Goal: Transaction & Acquisition: Purchase product/service

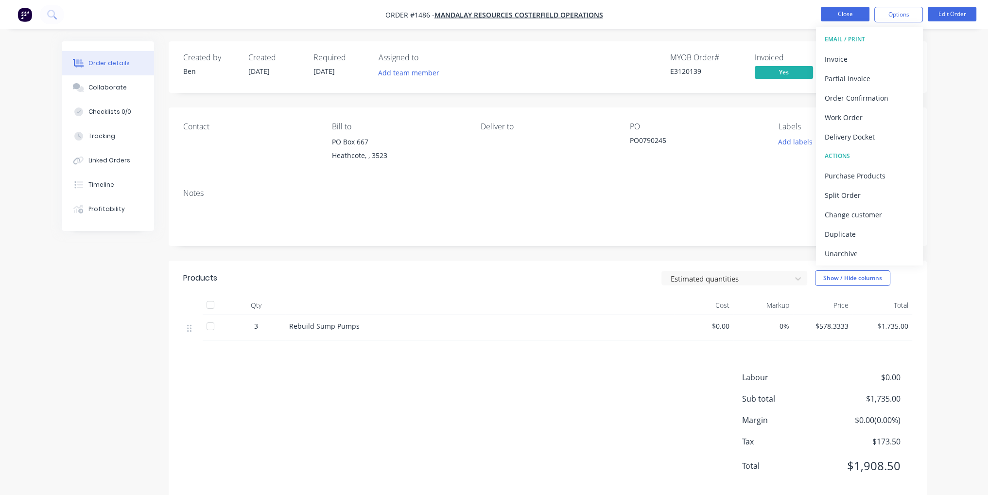
click at [850, 17] on button "Close" at bounding box center [845, 14] width 49 height 15
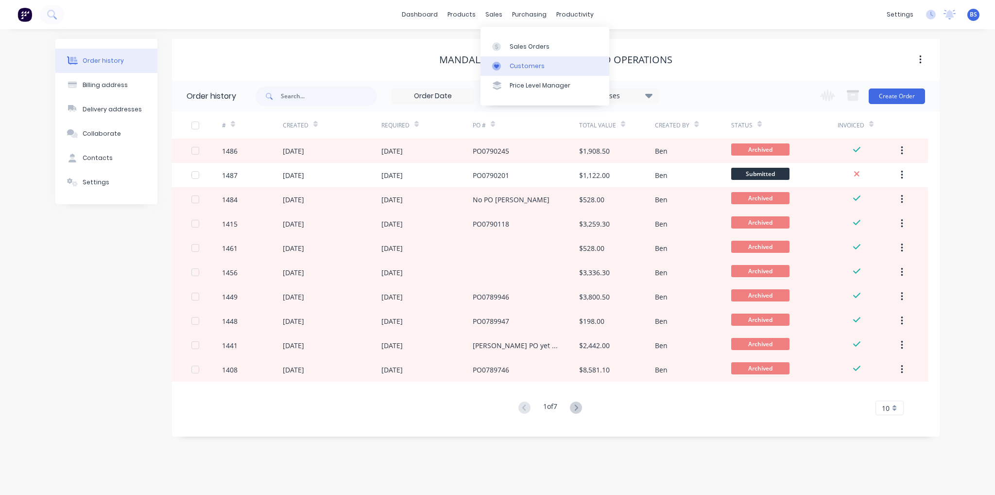
click at [512, 72] on link "Customers" at bounding box center [544, 65] width 129 height 19
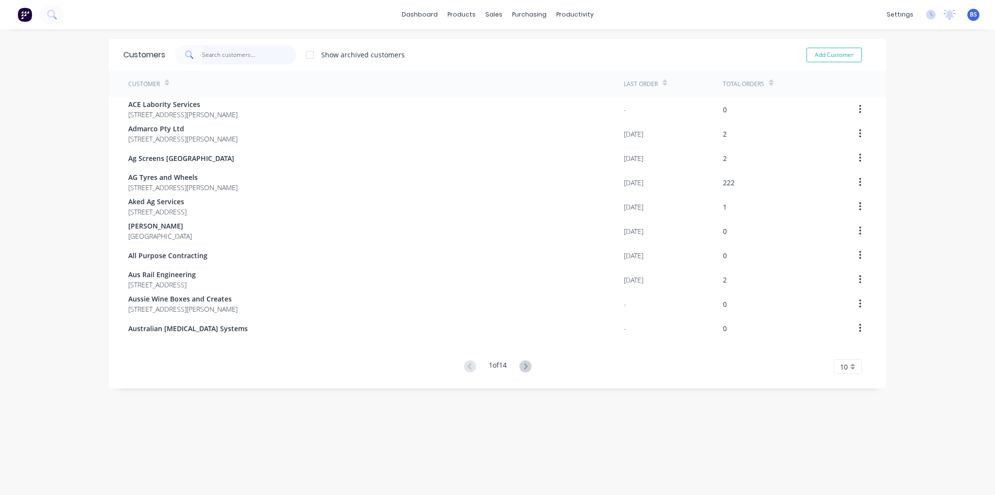
click at [246, 58] on input "text" at bounding box center [249, 54] width 95 height 19
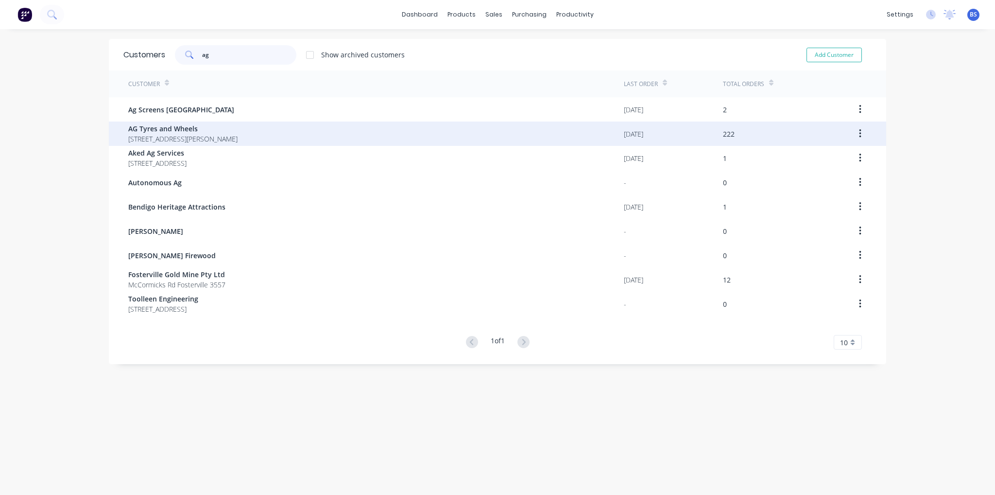
type input "ag"
click at [238, 126] on span "AG Tyres and Wheels" at bounding box center [182, 128] width 109 height 10
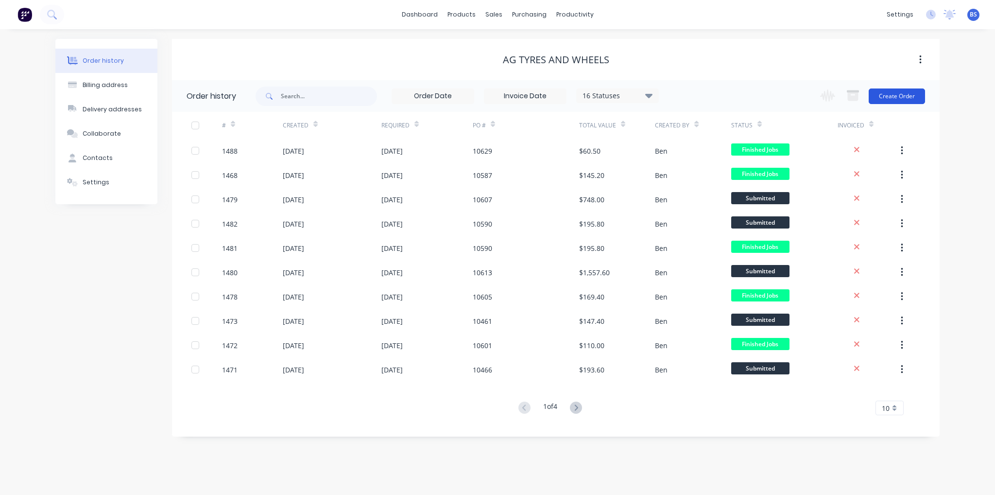
click at [908, 102] on button "Create Order" at bounding box center [897, 96] width 56 height 16
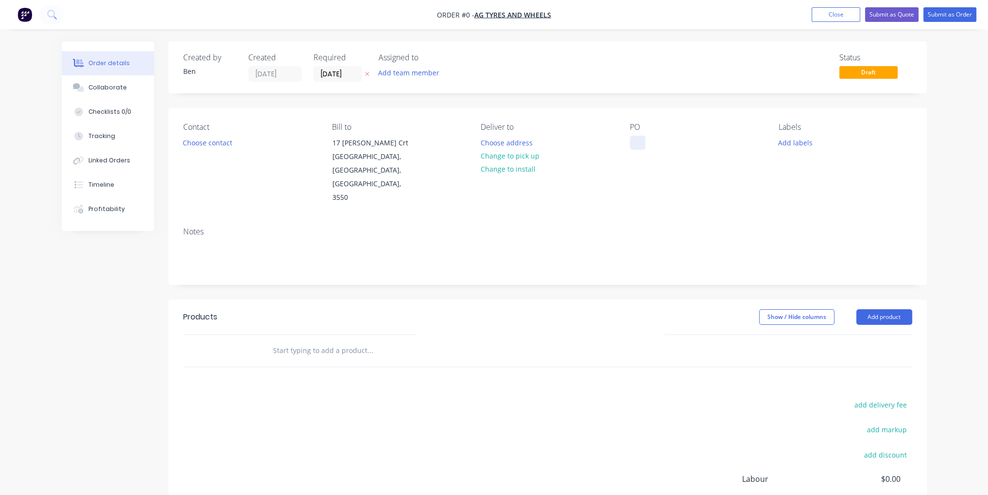
click at [634, 138] on div at bounding box center [638, 143] width 16 height 14
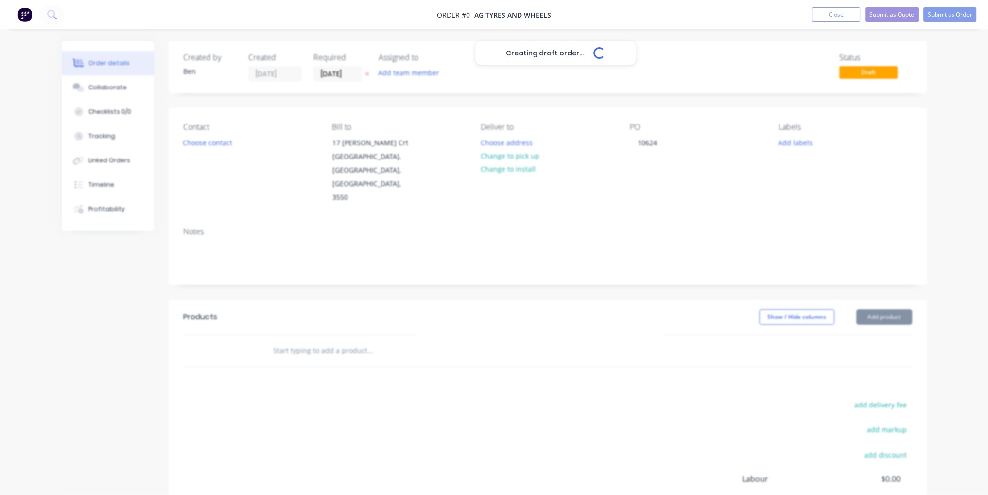
click at [617, 315] on div "Creating draft order... Loading... Order details Collaborate Checklists 0/0 Tra…" at bounding box center [494, 327] width 884 height 573
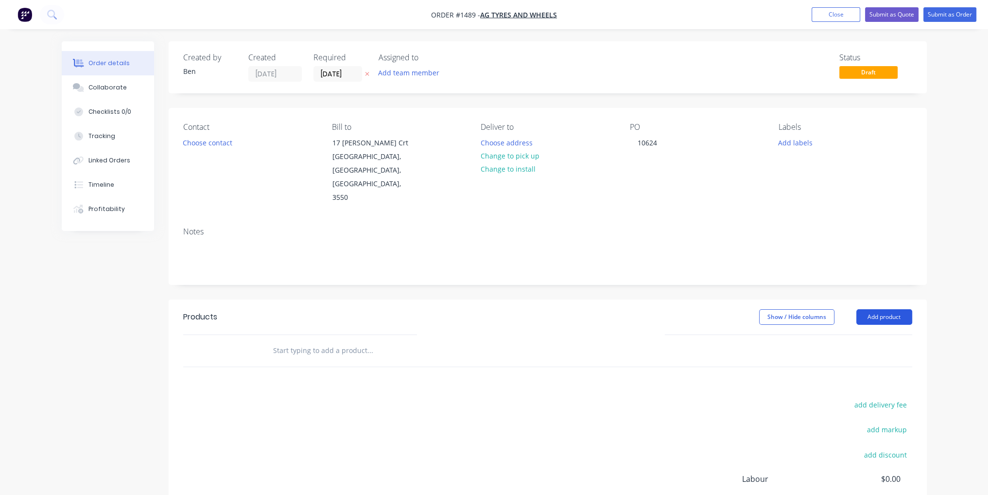
click at [875, 309] on button "Add product" at bounding box center [884, 317] width 56 height 16
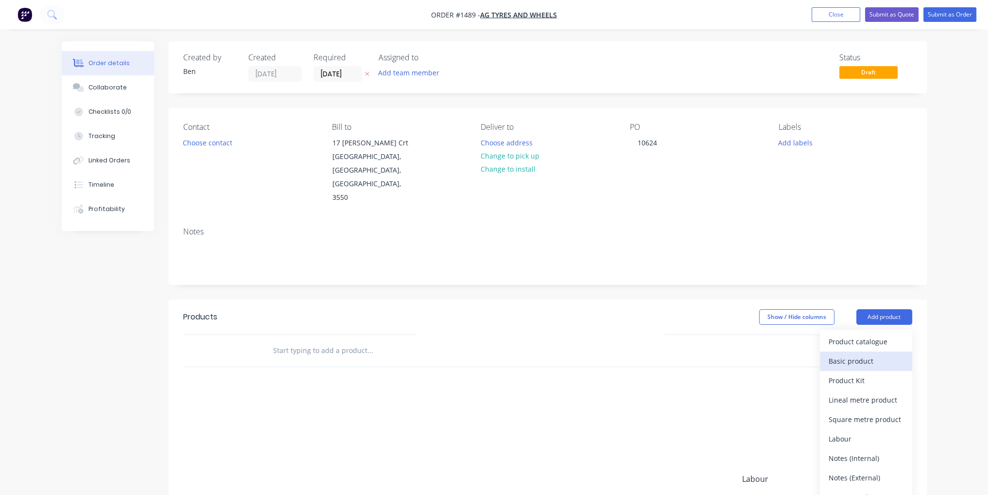
click at [872, 351] on button "Basic product" at bounding box center [866, 360] width 92 height 19
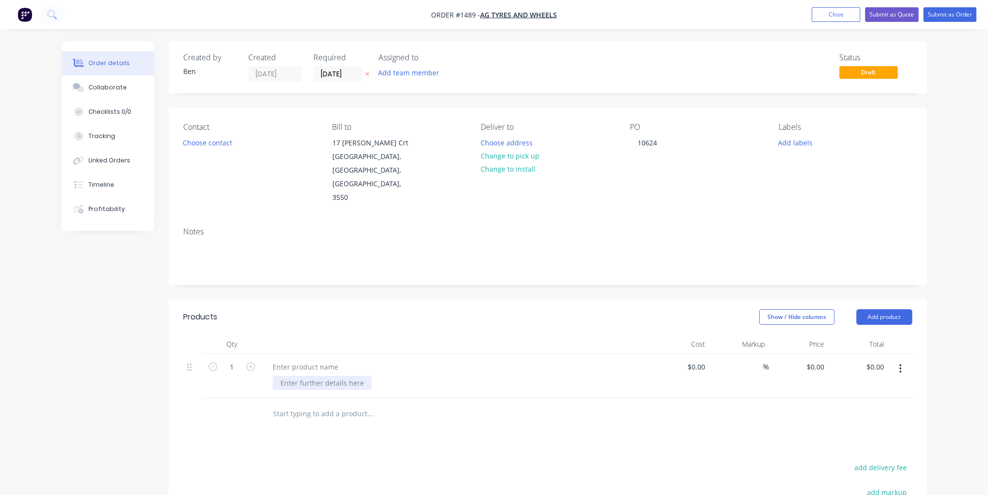
paste div
click at [417, 360] on div at bounding box center [455, 367] width 381 height 14
drag, startPoint x: 336, startPoint y: 377, endPoint x: 280, endPoint y: 375, distance: 55.9
click at [280, 376] on div "PCD 8ON275MM, BORE 221.6MM, HOLES 22MM R8646 (46'' [GEOGRAPHIC_DATA])" at bounding box center [333, 393] width 121 height 34
copy div "R8646 (46'' [GEOGRAPHIC_DATA])"
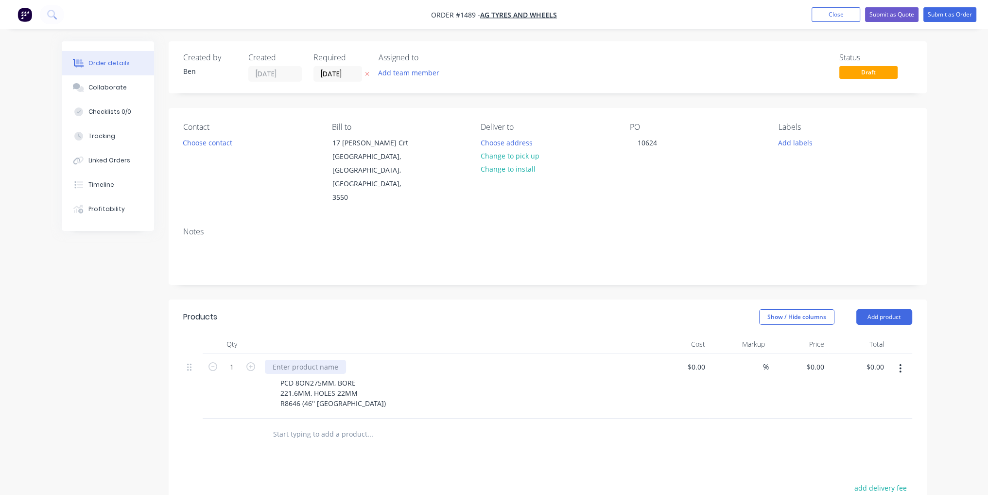
click at [319, 360] on div at bounding box center [305, 367] width 81 height 14
paste div
click at [705, 360] on input at bounding box center [703, 367] width 11 height 14
type input "$82.00"
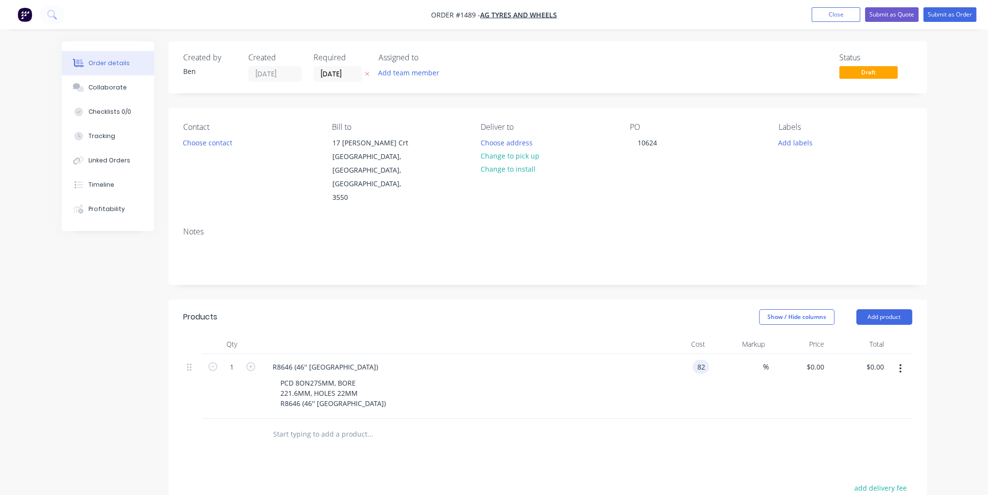
type input "$82.00"
click at [223, 372] on div "1" at bounding box center [232, 386] width 58 height 65
click at [251, 362] on icon "button" at bounding box center [250, 366] width 9 height 9
type input "2"
type input "$164.00"
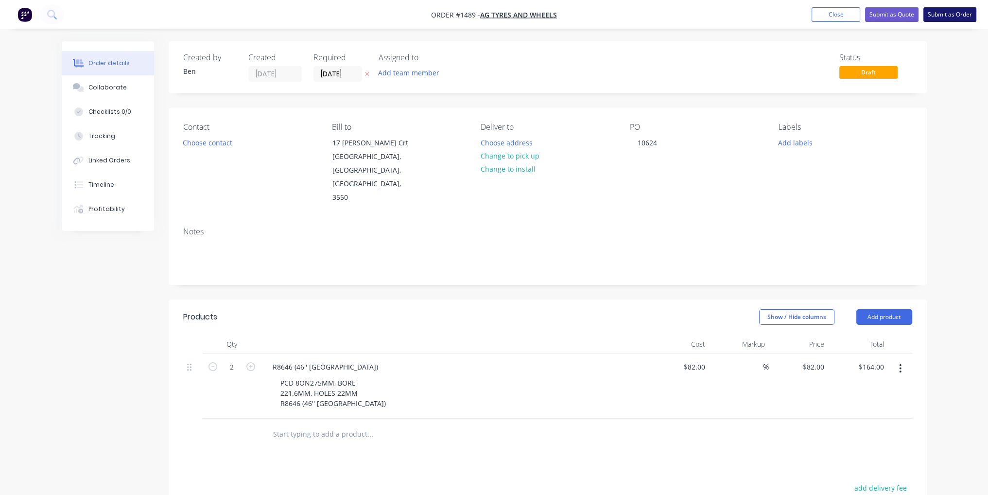
click at [961, 16] on button "Submit as Order" at bounding box center [949, 14] width 53 height 15
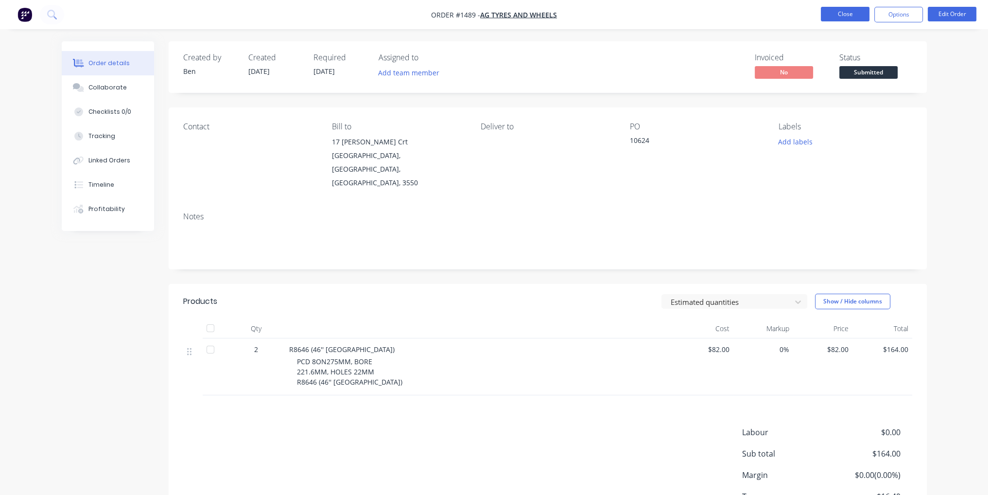
click at [848, 17] on button "Close" at bounding box center [845, 14] width 49 height 15
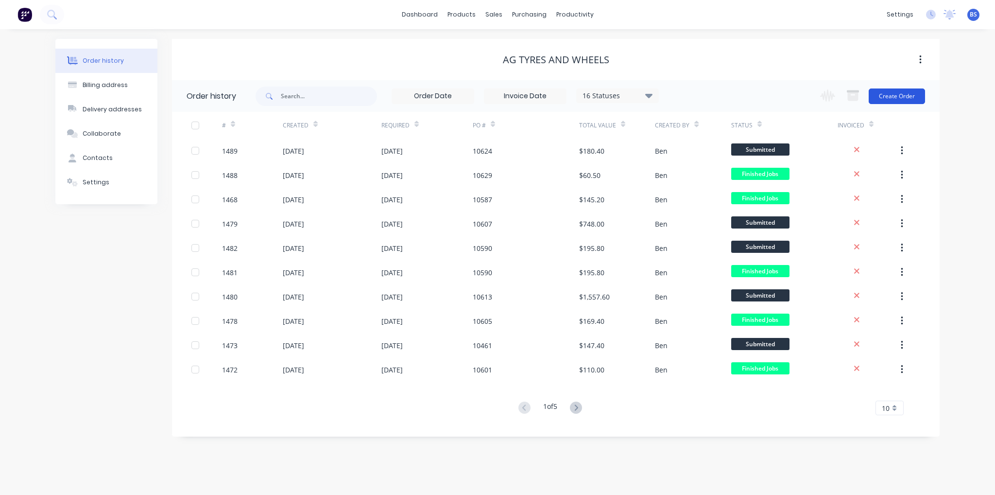
click at [901, 90] on button "Create Order" at bounding box center [897, 96] width 56 height 16
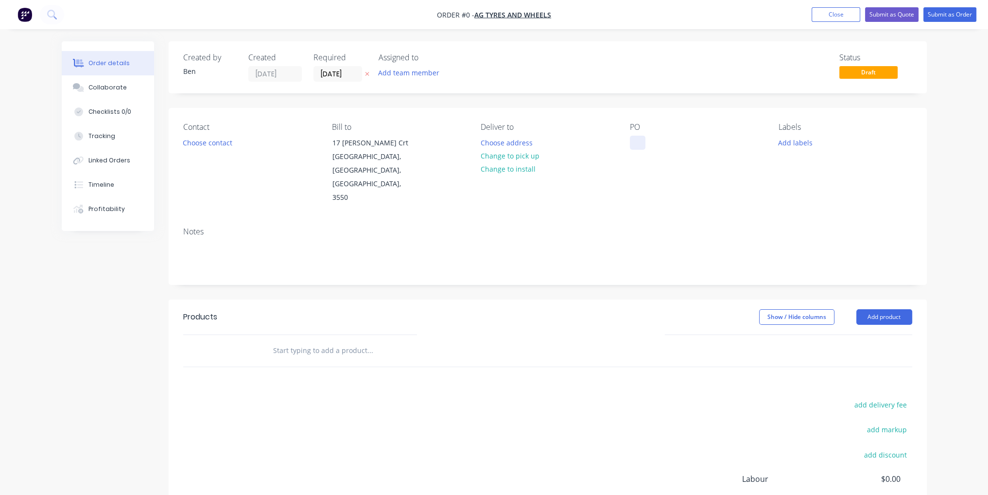
click at [637, 143] on div at bounding box center [638, 143] width 16 height 14
click at [585, 440] on div "Order details Collaborate Checklists 0/0 Tracking Linked Orders Timeline Profit…" at bounding box center [494, 327] width 884 height 573
click at [869, 309] on button "Add product" at bounding box center [884, 317] width 56 height 16
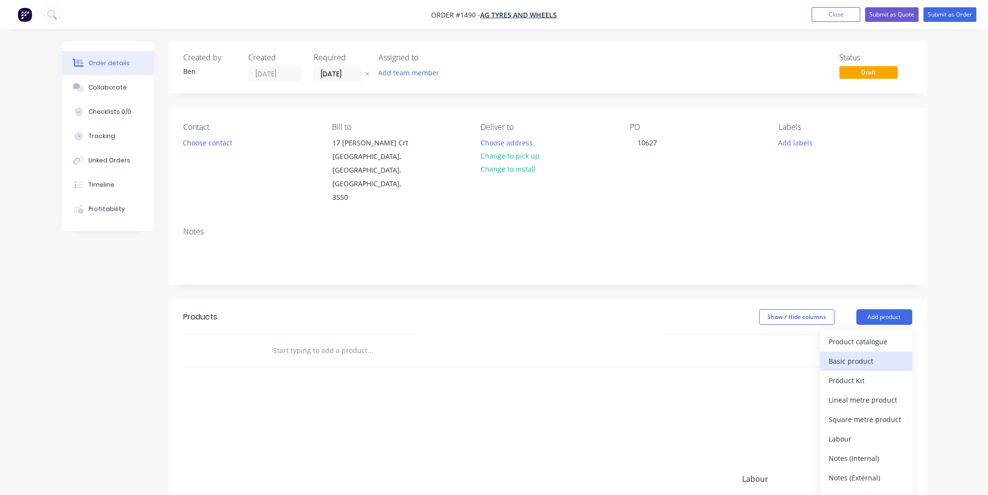
click at [872, 354] on div "Basic product" at bounding box center [865, 361] width 75 height 14
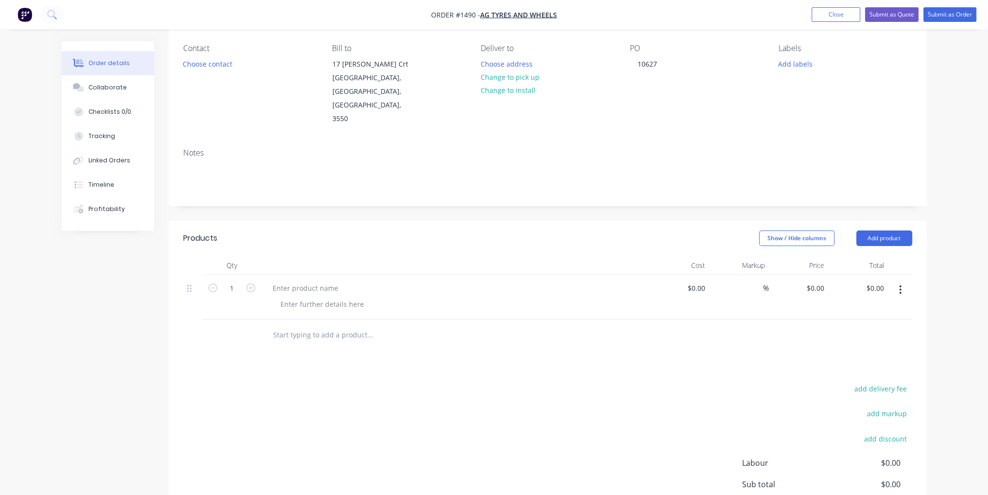
scroll to position [155, 0]
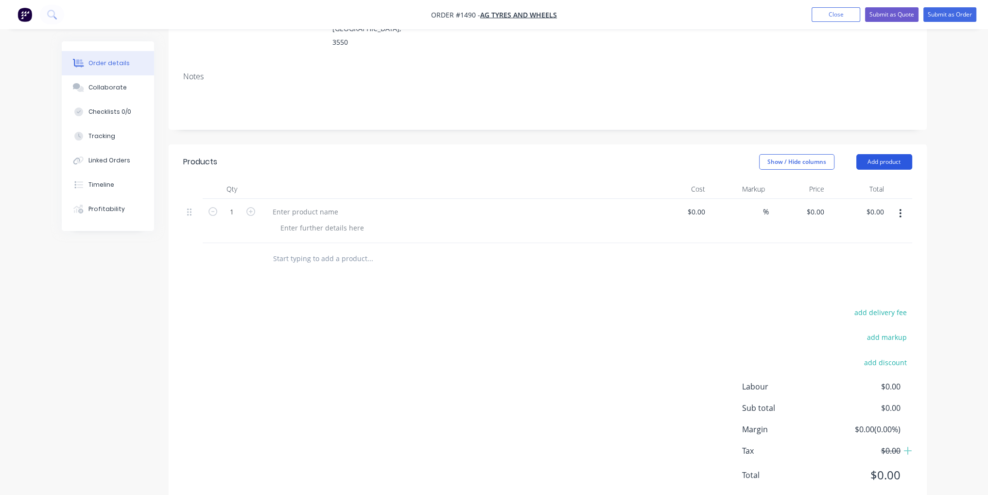
click at [899, 154] on button "Add product" at bounding box center [884, 162] width 56 height 16
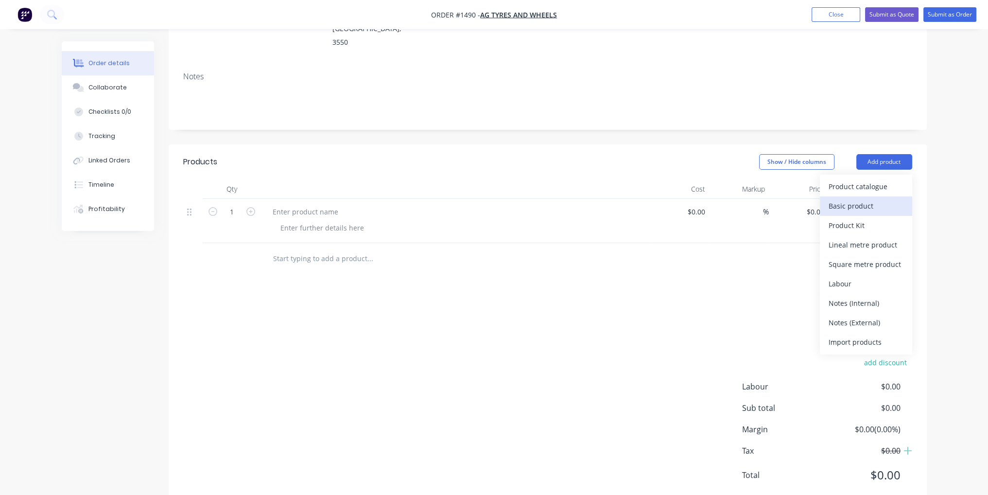
click at [897, 199] on div "Basic product" at bounding box center [865, 206] width 75 height 14
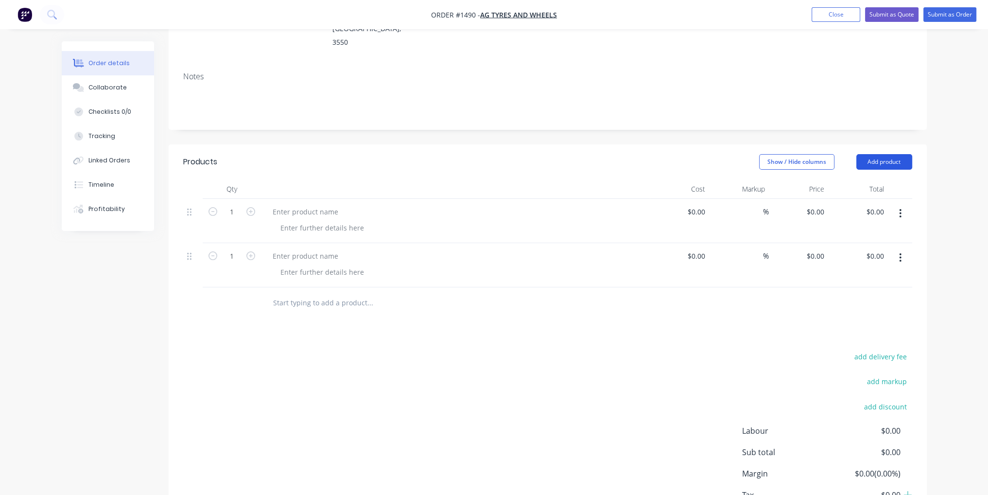
click at [896, 154] on button "Add product" at bounding box center [884, 162] width 56 height 16
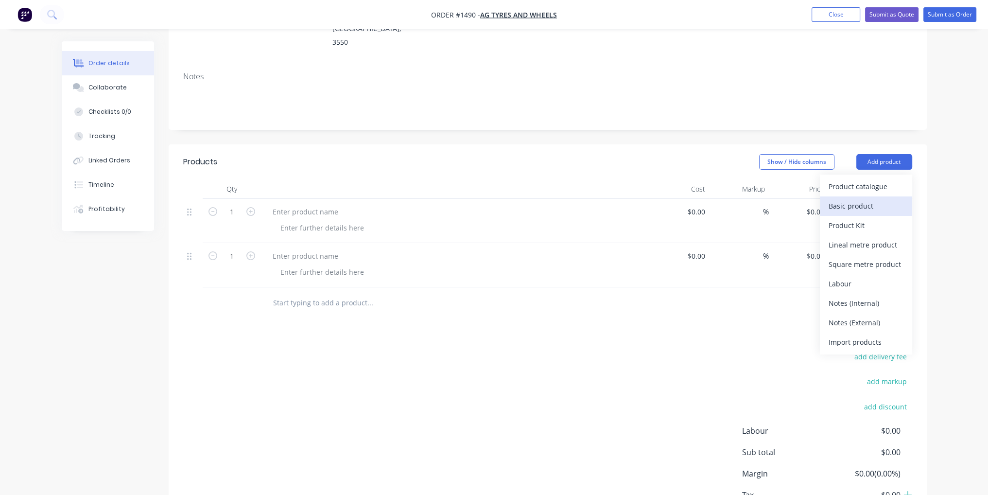
click at [899, 196] on button "Basic product" at bounding box center [866, 205] width 92 height 19
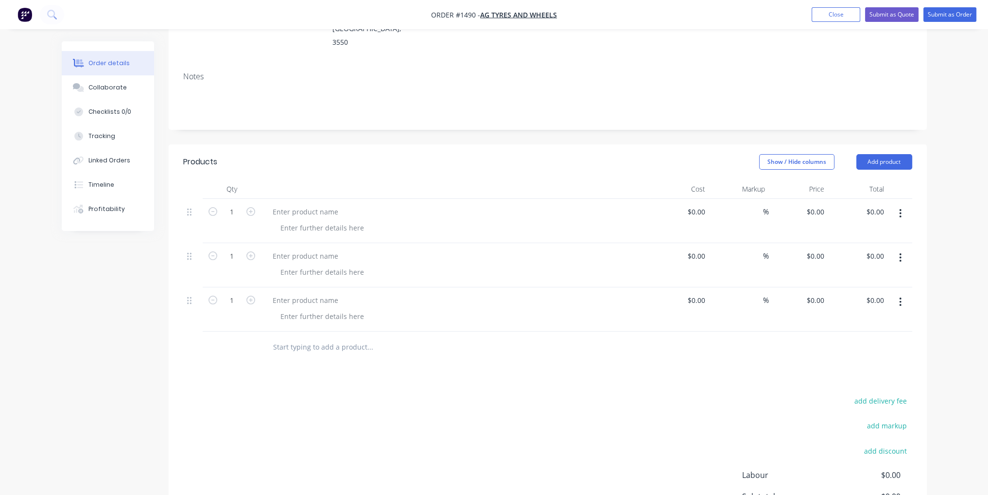
click at [306, 210] on div at bounding box center [455, 221] width 389 height 44
click at [313, 221] on div at bounding box center [322, 228] width 99 height 14
click at [246, 204] on form "1" at bounding box center [231, 211] width 51 height 15
click at [251, 207] on icon "button" at bounding box center [250, 211] width 9 height 9
type input "2"
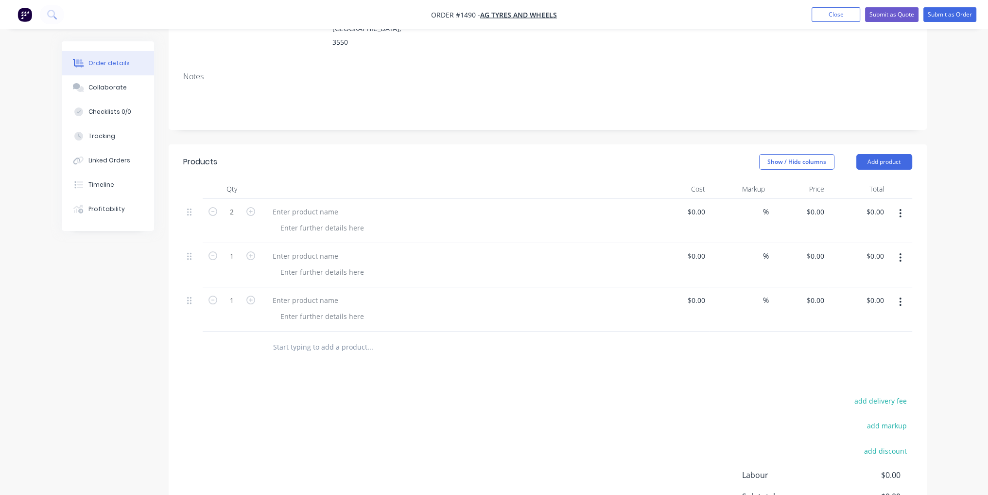
click at [255, 250] on button "button" at bounding box center [250, 255] width 13 height 10
type input "2"
click at [251, 295] on icon "button" at bounding box center [250, 299] width 9 height 9
type input "2"
paste div
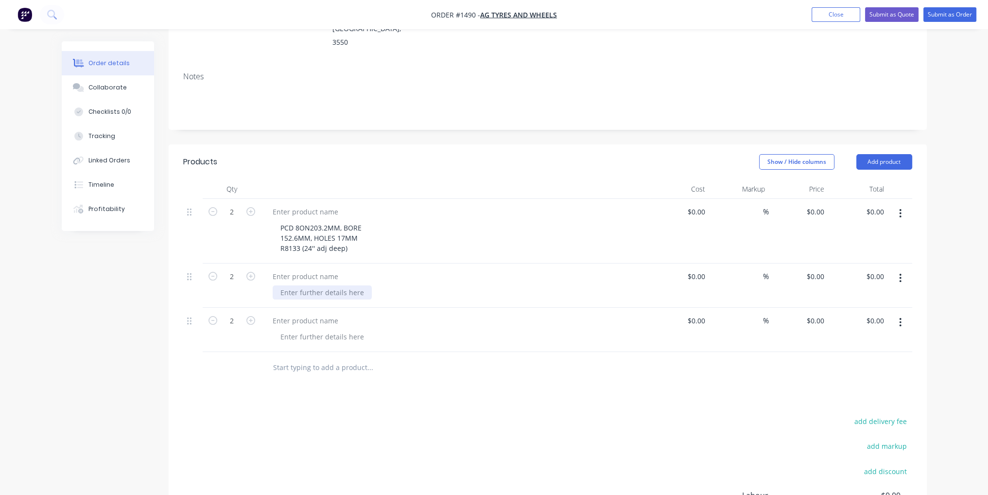
paste div
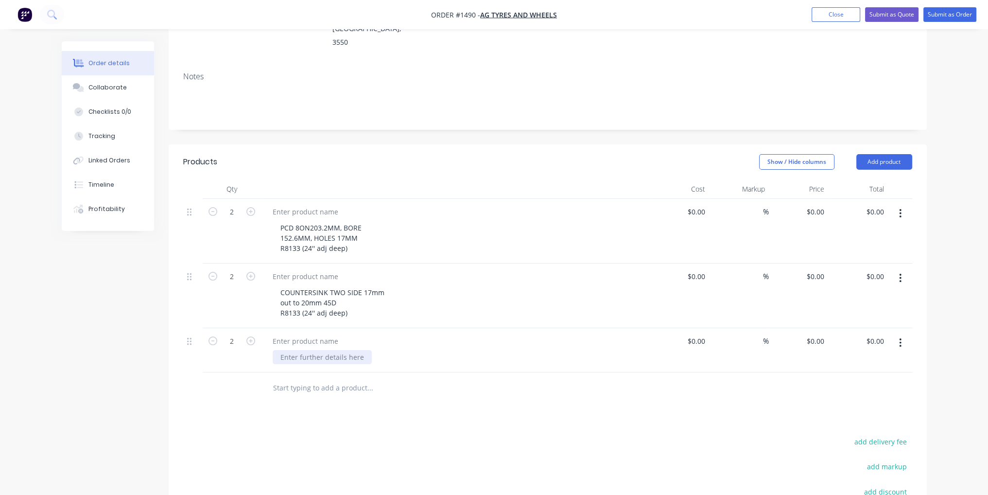
paste div
click at [370, 263] on div "COUNTERSINK TWO SIDE 17mm out to 20mm 45D R8133 (24'' adj deep)" at bounding box center [455, 295] width 389 height 65
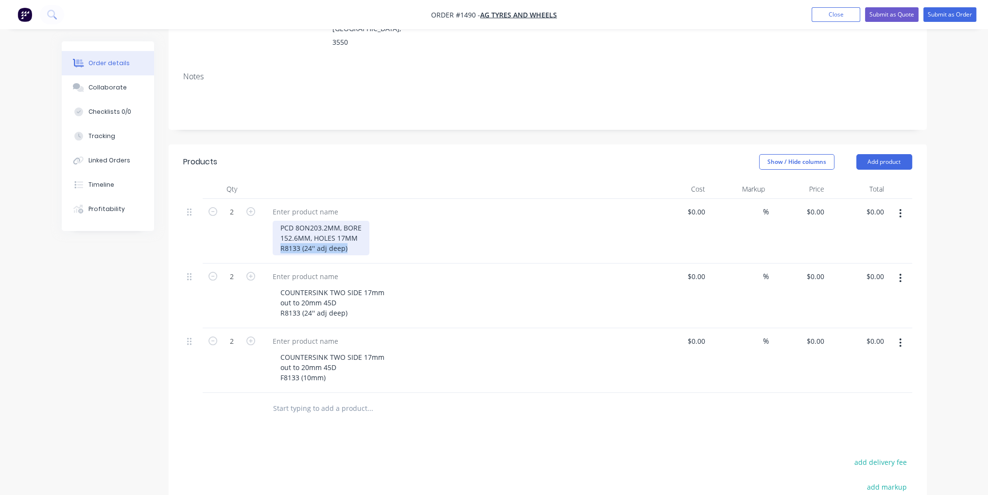
drag, startPoint x: 346, startPoint y: 221, endPoint x: 280, endPoint y: 221, distance: 66.1
click at [280, 221] on div "PCD 8ON203.2MM, BORE 152.6MM, HOLES 17MM R8133 (24'' adj deep)" at bounding box center [321, 238] width 97 height 34
copy div "R8133 (24'' adj deep)"
click at [308, 205] on div at bounding box center [305, 212] width 81 height 14
paste div
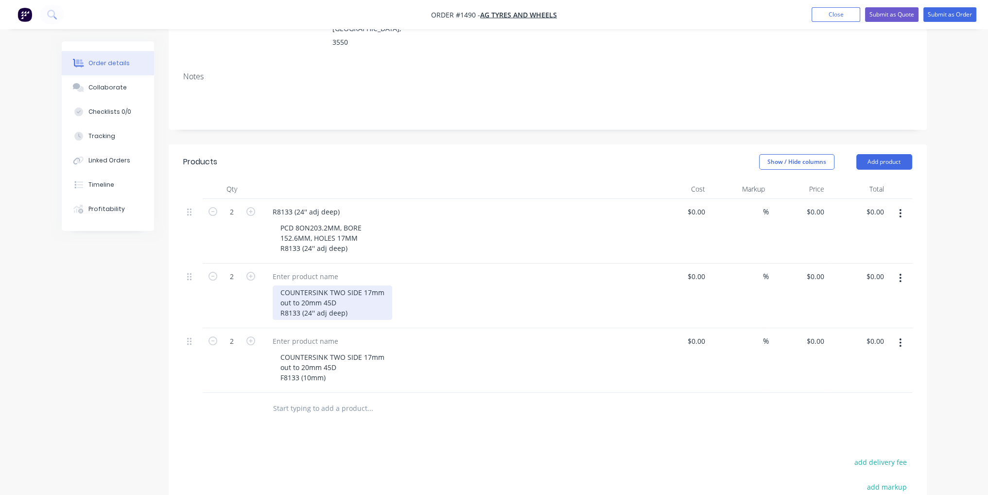
click at [339, 285] on div "COUNTERSINK TWO SIDE 17mm out to 20mm 45D R8133 (24'' adj deep)" at bounding box center [333, 302] width 120 height 34
drag, startPoint x: 345, startPoint y: 284, endPoint x: 279, endPoint y: 284, distance: 66.6
click at [279, 285] on div "COUNTERSINK TWO SIDE 17mm out to 20mm 45D R8133 (24'' adj deep)" at bounding box center [333, 302] width 120 height 34
copy div "R8133 (24'' adj deep)"
click at [318, 269] on div at bounding box center [305, 276] width 81 height 14
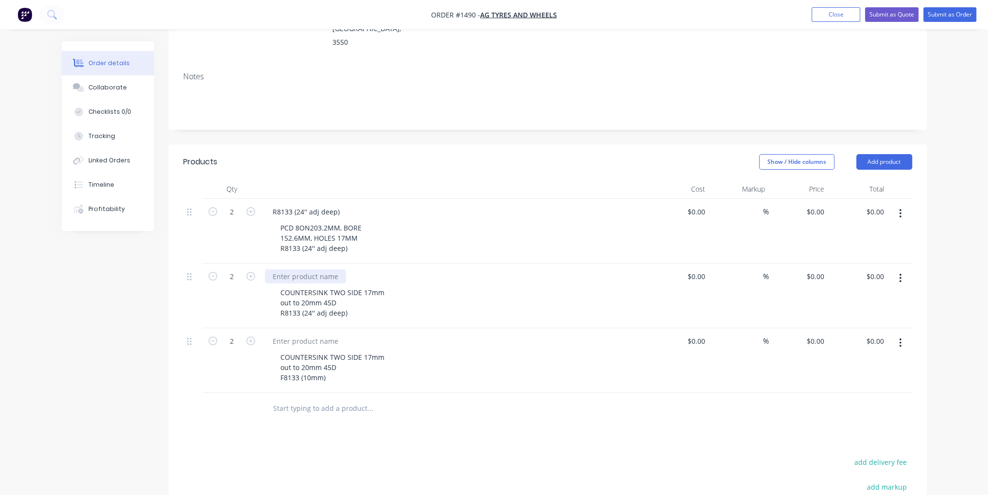
paste div
click at [357, 353] on div "COUNTERSINK TWO SIDE 17mm out to 20mm 45D F8133 (10mm)" at bounding box center [333, 367] width 120 height 34
drag, startPoint x: 328, startPoint y: 349, endPoint x: 280, endPoint y: 349, distance: 48.1
click at [280, 350] on div "COUNTERSINK TWO SIDE 17mm out to 20mm 45D F8133 (10mm)" at bounding box center [333, 367] width 120 height 34
copy div "F8133 (10mm)"
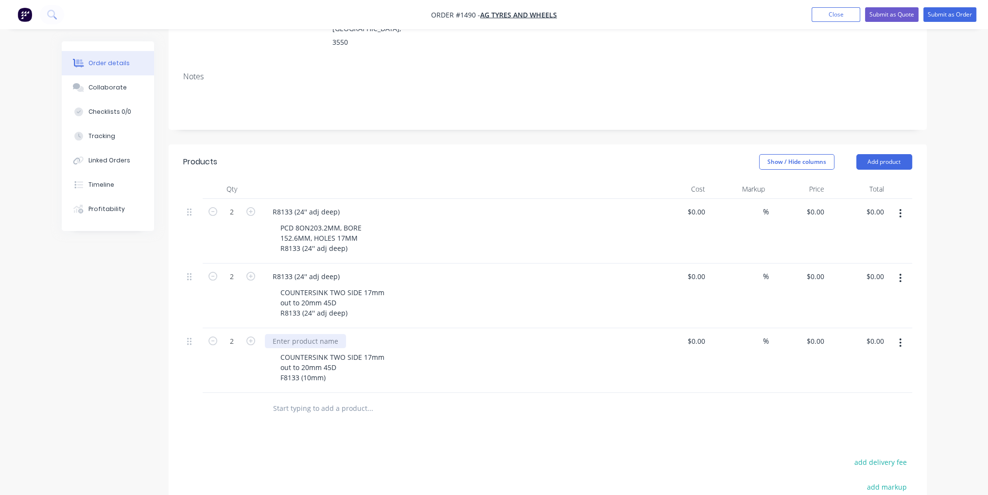
click at [324, 334] on div at bounding box center [305, 341] width 81 height 14
paste div
click at [705, 205] on input at bounding box center [703, 212] width 11 height 14
type input "$55.00"
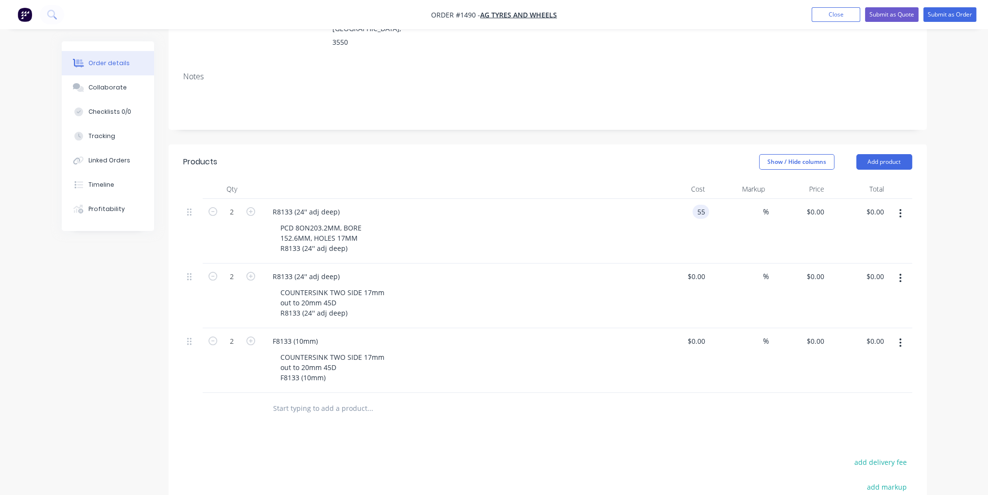
type input "$110.00"
click at [699, 263] on div "$0.00 $0.00" at bounding box center [680, 295] width 60 height 65
click at [699, 269] on div "$0.00" at bounding box center [697, 276] width 22 height 14
type input "$68.00"
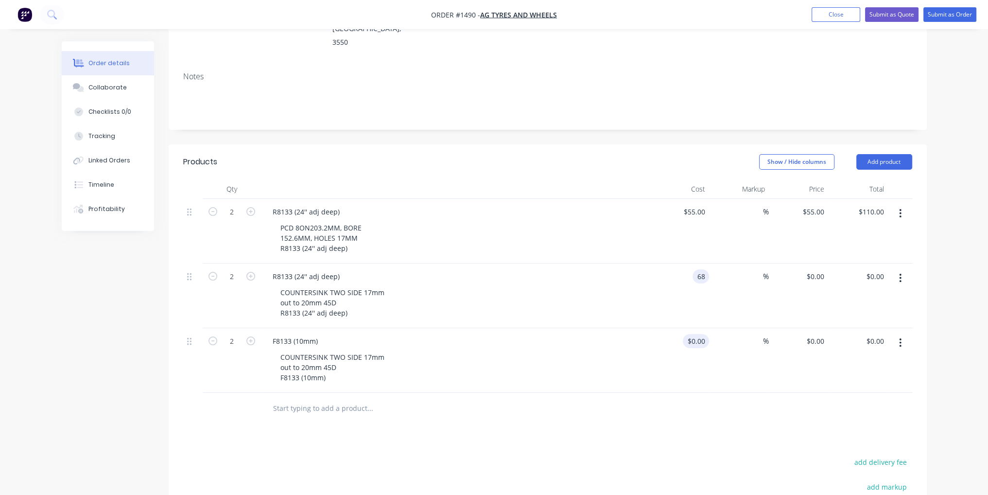
type input "$136.00"
click at [692, 328] on div at bounding box center [680, 360] width 60 height 65
type input "$68.00"
type input "$136.00"
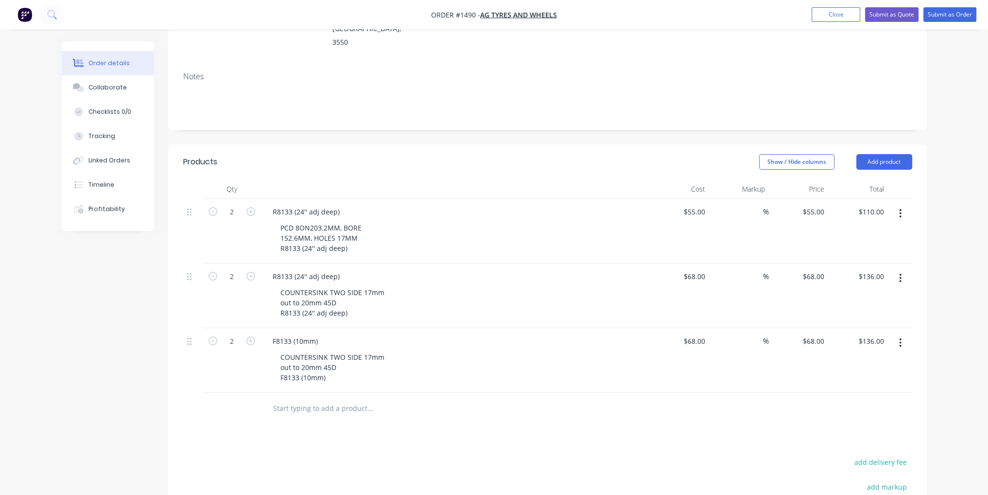
click at [638, 395] on div at bounding box center [547, 409] width 729 height 32
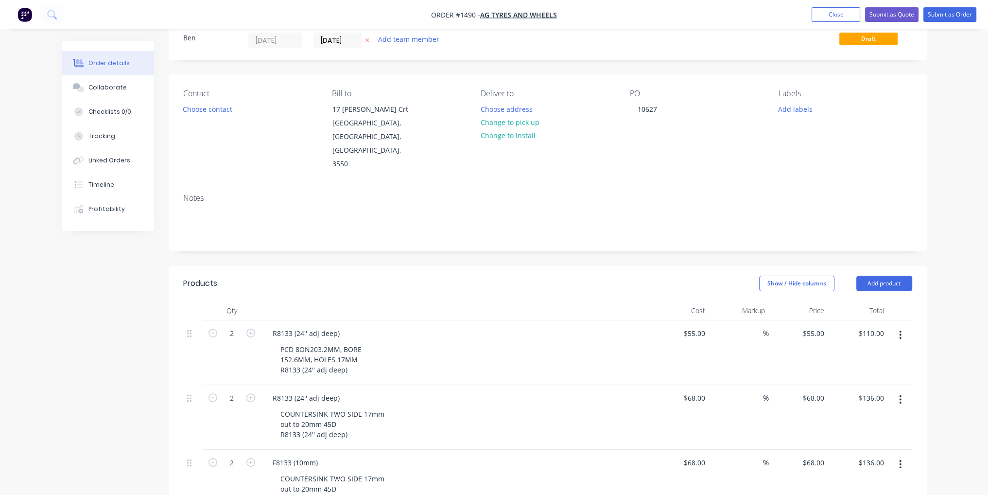
scroll to position [0, 0]
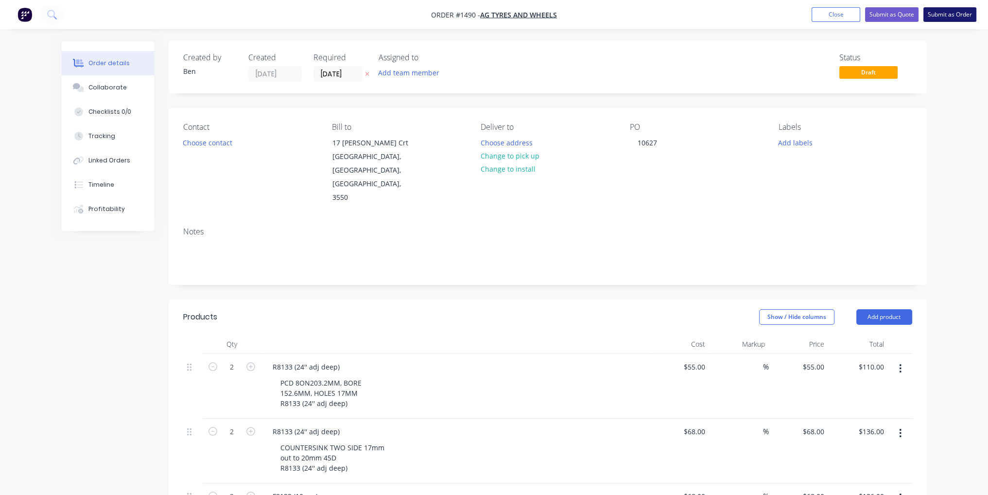
click at [954, 18] on button "Submit as Order" at bounding box center [949, 14] width 53 height 15
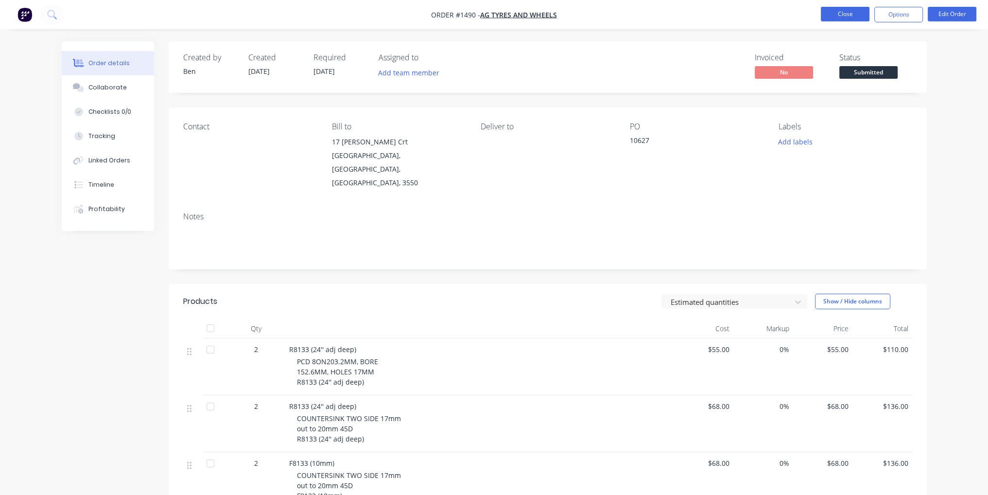
click at [840, 18] on button "Close" at bounding box center [845, 14] width 49 height 15
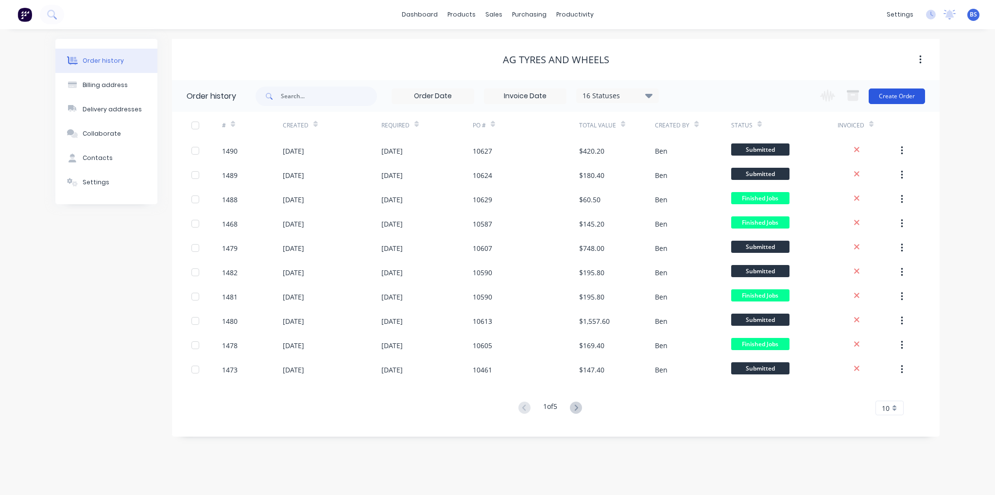
click at [899, 103] on button "Create Order" at bounding box center [897, 96] width 56 height 16
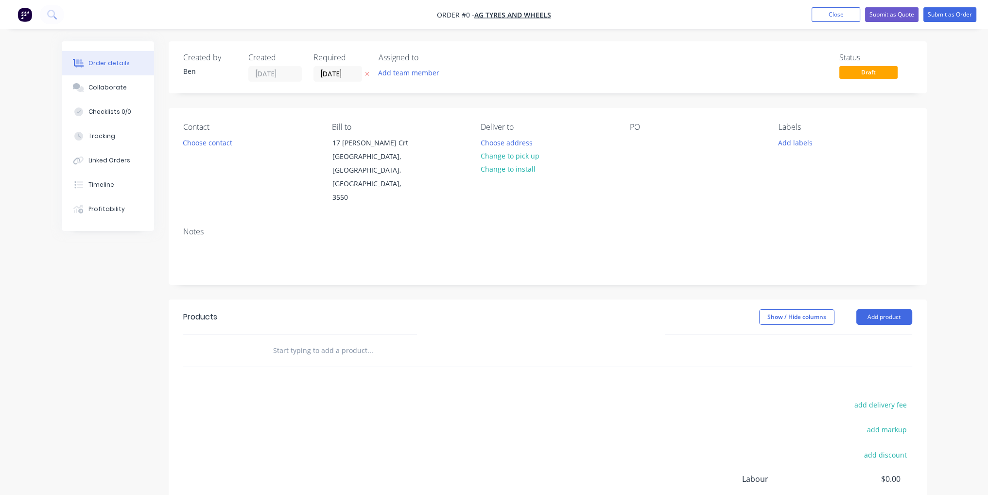
click at [627, 139] on div "Contact Choose contact Bill to [STREET_ADDRESS][PERSON_NAME] Deliver to Choose …" at bounding box center [548, 163] width 758 height 111
click at [631, 139] on div at bounding box center [638, 143] width 16 height 14
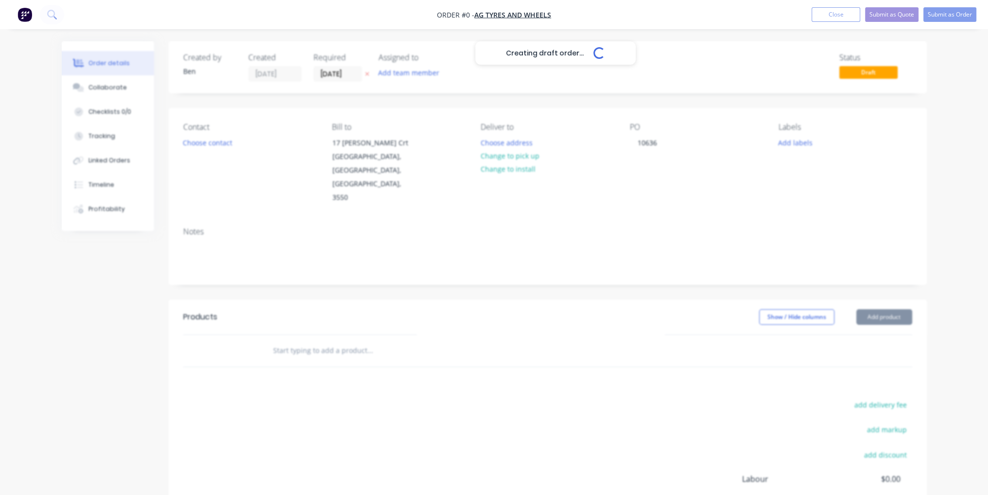
click at [866, 290] on div "Creating draft order... Loading... Order details Collaborate Checklists 0/0 Tra…" at bounding box center [494, 327] width 884 height 573
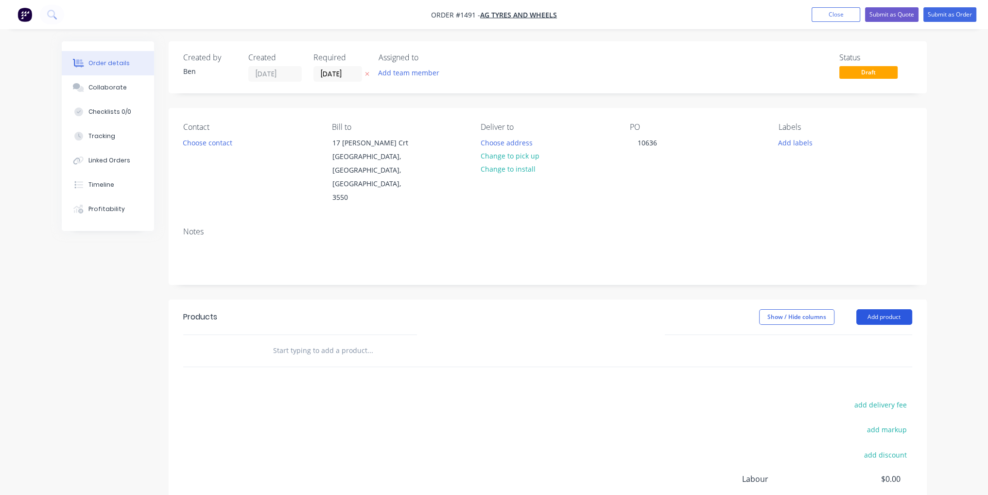
click at [881, 309] on button "Add product" at bounding box center [884, 317] width 56 height 16
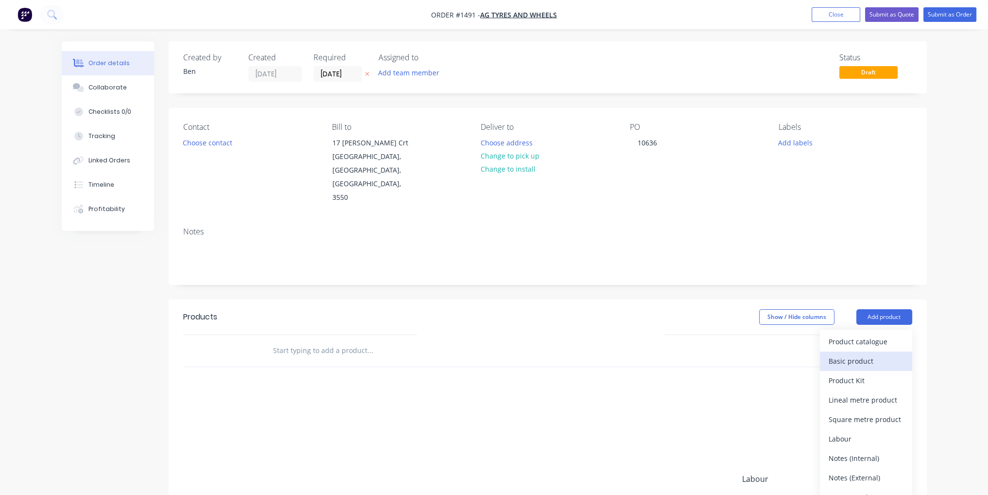
click at [884, 354] on div "Basic product" at bounding box center [865, 361] width 75 height 14
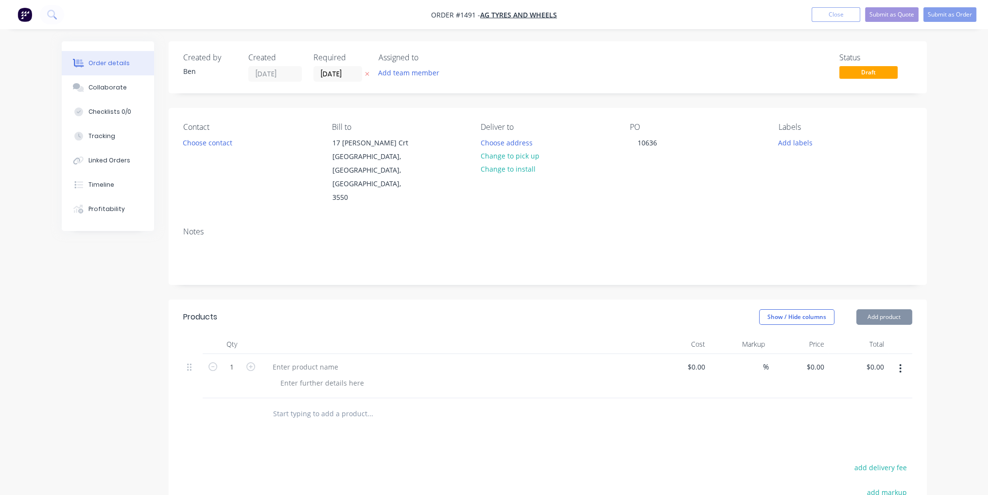
click at [889, 309] on button "Add product" at bounding box center [884, 317] width 56 height 16
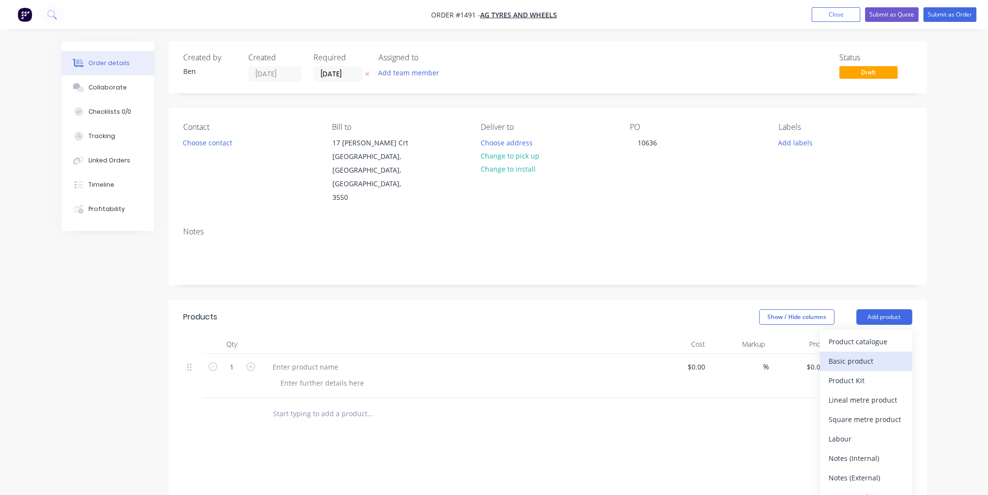
click at [884, 354] on div "Basic product" at bounding box center [865, 361] width 75 height 14
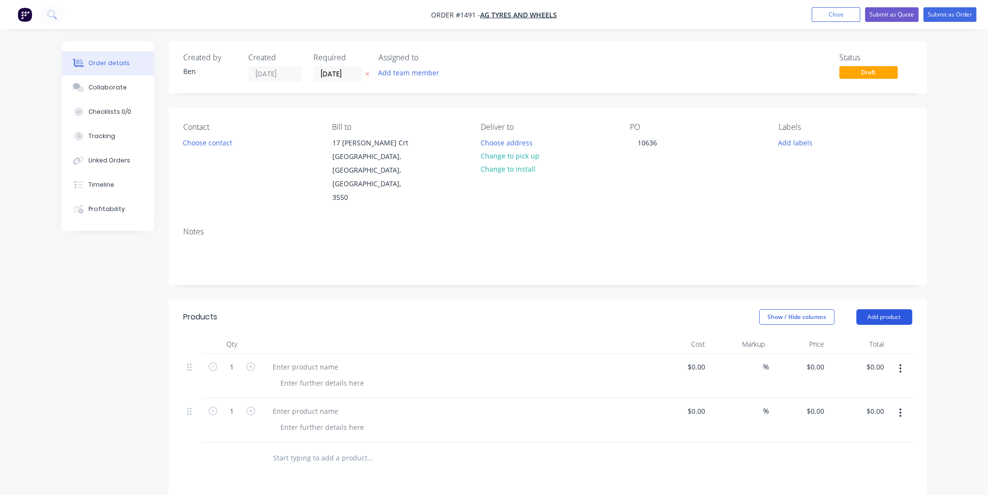
click at [888, 309] on button "Add product" at bounding box center [884, 317] width 56 height 16
click at [882, 354] on div "Basic product" at bounding box center [865, 361] width 75 height 14
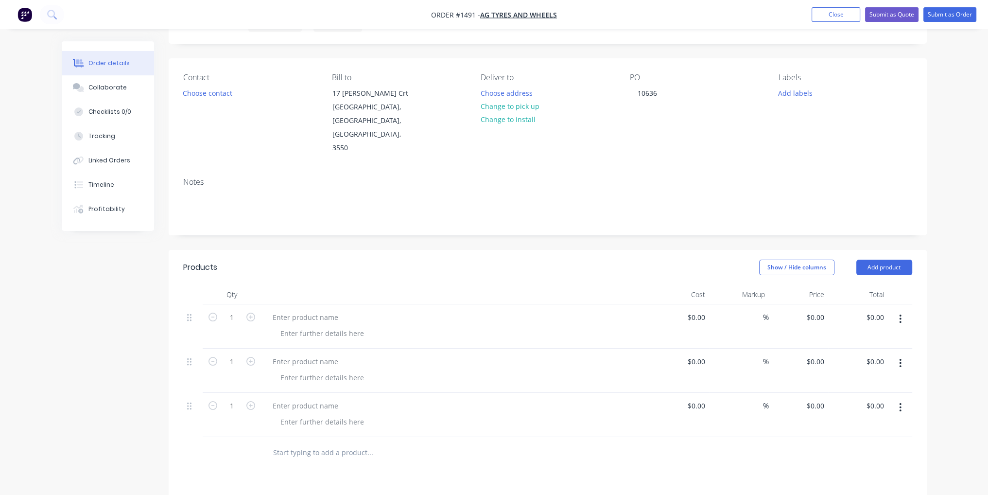
scroll to position [146, 0]
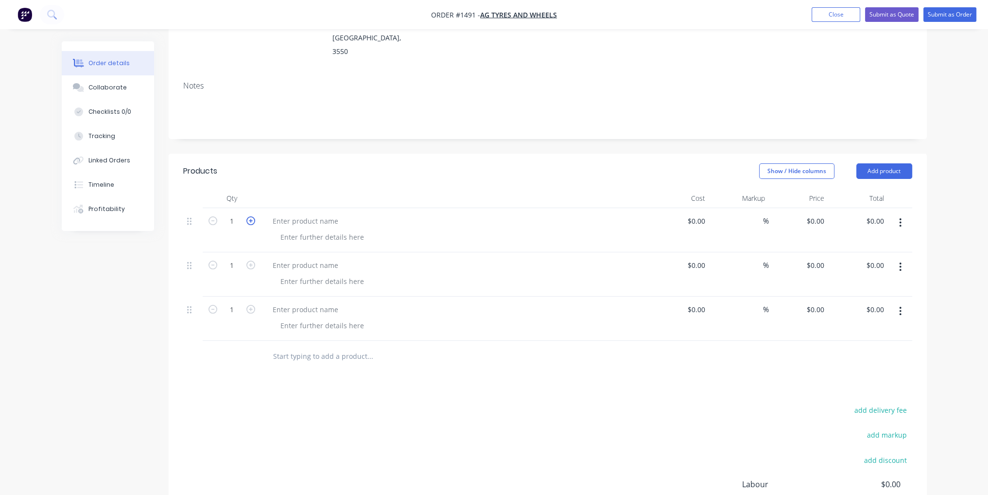
click at [247, 216] on icon "button" at bounding box center [250, 220] width 9 height 9
type input "2"
click at [252, 260] on icon "button" at bounding box center [250, 264] width 9 height 9
type input "2"
click at [254, 305] on icon "button" at bounding box center [250, 309] width 9 height 9
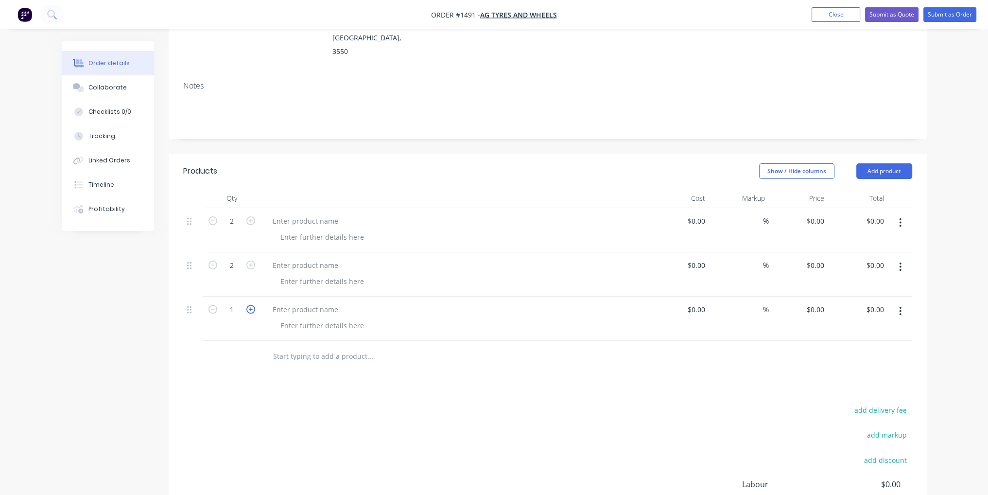
type input "2"
paste div
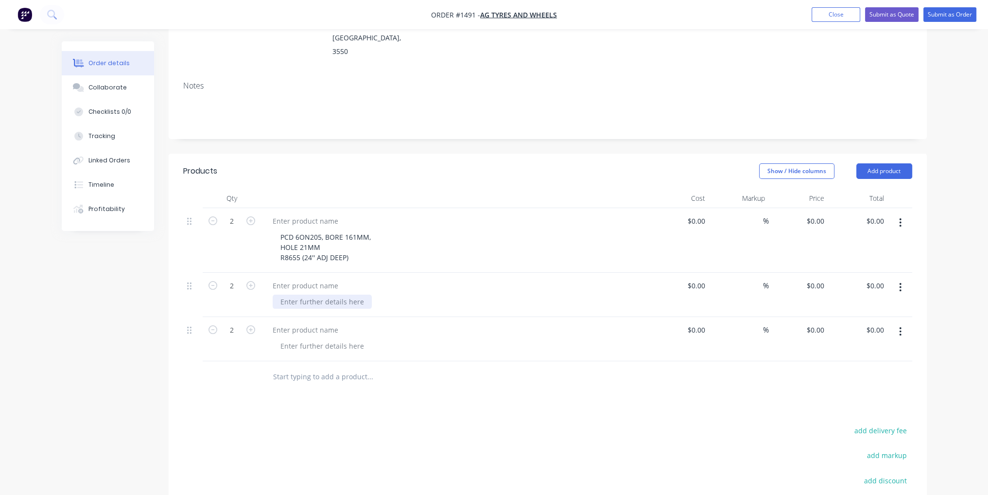
paste div
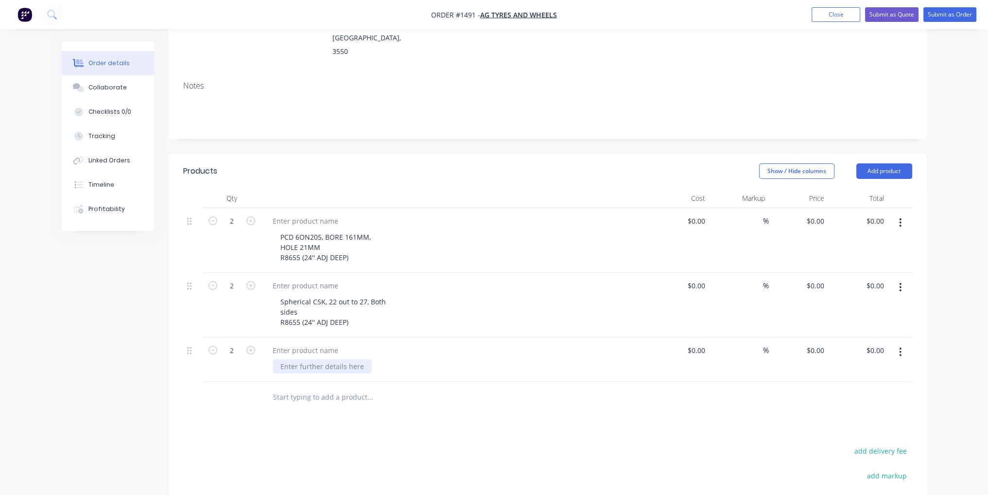
paste div
click at [463, 372] on div "COUNTERSINK ONE SIDE 21 out 27 Spherical F8655 12mm" at bounding box center [455, 369] width 389 height 65
drag, startPoint x: 315, startPoint y: 361, endPoint x: 279, endPoint y: 361, distance: 36.4
click at [279, 361] on div "COUNTERSINK ONE SIDE 21 out 27 Spherical F8655 12mm" at bounding box center [332, 376] width 119 height 34
copy div "F8655 12mm"
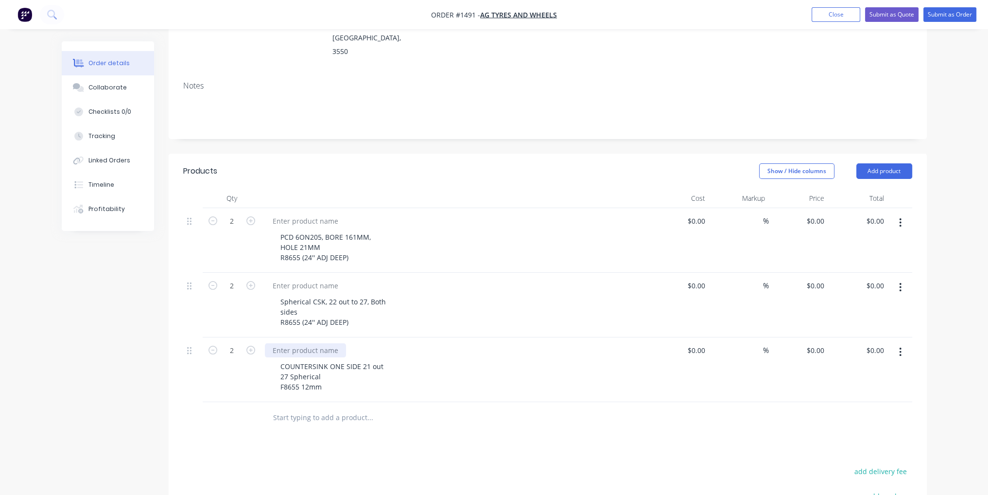
click at [304, 343] on div at bounding box center [305, 350] width 81 height 14
paste div
click at [328, 294] on div "Spherical CSK, 22 out to 27, Both sides R8655 (24'' ADJ DEEP)" at bounding box center [333, 311] width 121 height 34
drag, startPoint x: 346, startPoint y: 292, endPoint x: 281, endPoint y: 292, distance: 65.6
click at [281, 294] on div "Spherical CSK, 22 out to 27, Both sides R8655 (24'' ADJ DEEP)" at bounding box center [333, 311] width 121 height 34
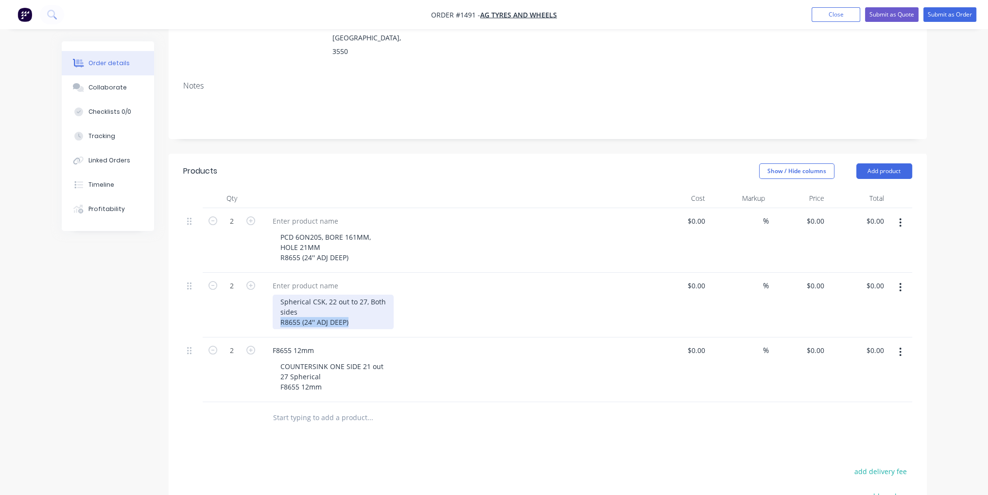
copy div "R8655 (24'' ADJ DEEP)"
click at [304, 278] on div at bounding box center [305, 285] width 81 height 14
paste div
click at [306, 214] on div at bounding box center [305, 221] width 81 height 14
paste div
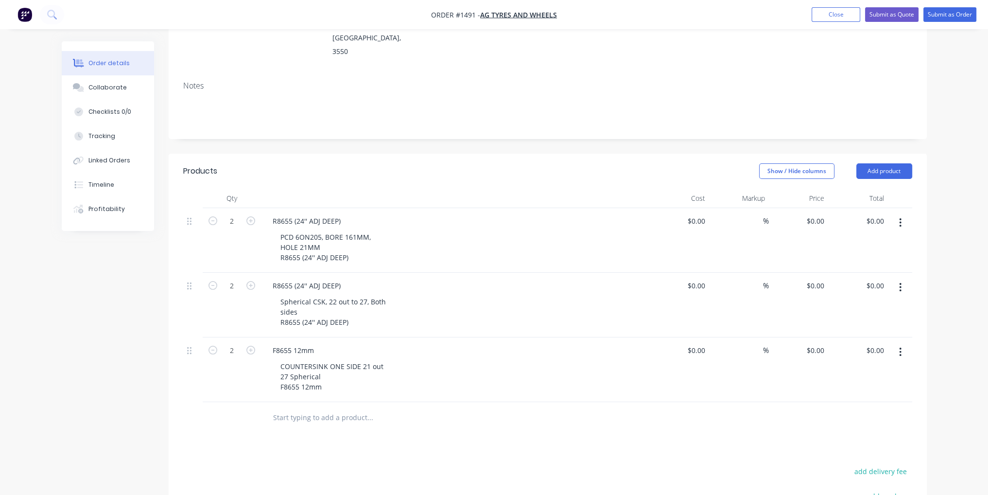
click at [525, 230] on div "PCD 6ON205, BORE 161MM, HOLE 21MM R8655 (24'' ADJ DEEP)" at bounding box center [459, 247] width 373 height 34
click at [704, 214] on input at bounding box center [703, 221] width 11 height 14
type input "$55.00"
type input "$110.00"
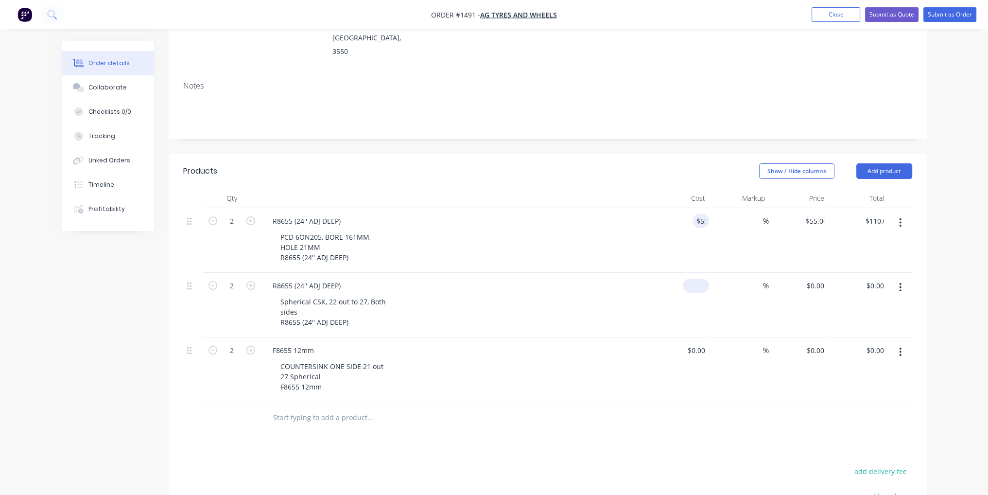
click at [693, 273] on div "$0.00" at bounding box center [680, 305] width 60 height 65
type input "$68.00"
type input "$136.00"
click at [702, 343] on input at bounding box center [697, 350] width 22 height 14
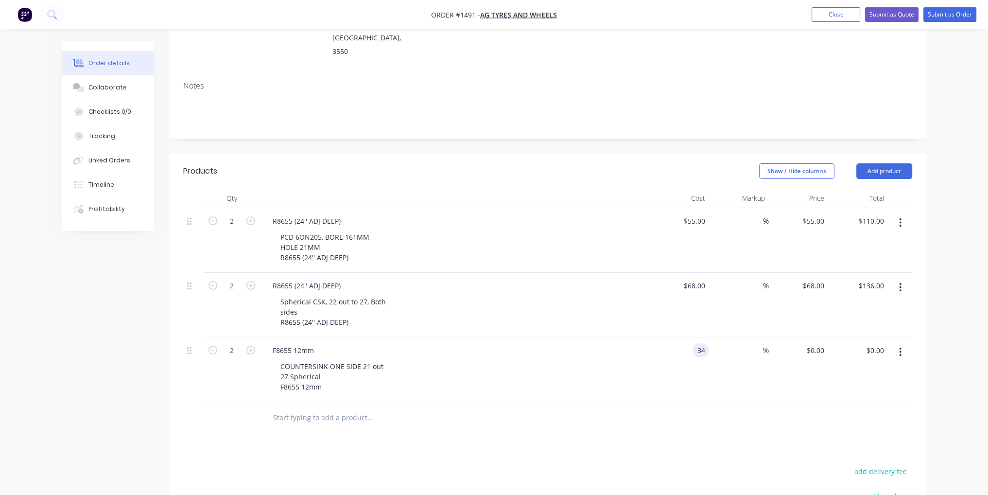
type input "$34.00"
type input "$68.00"
click at [735, 420] on div "Products Show / Hide columns Add product Qty Cost Markup Price Total 2 R8655 (2…" at bounding box center [548, 410] width 758 height 513
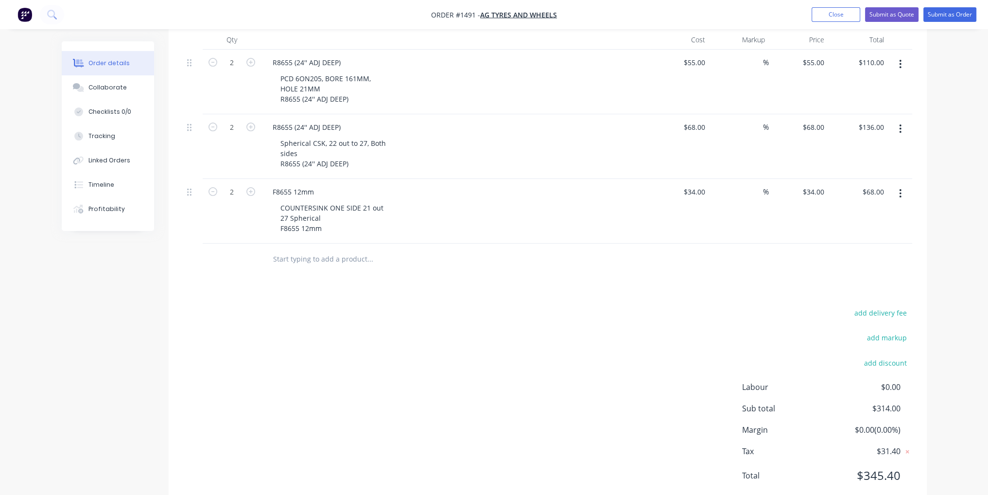
scroll to position [0, 0]
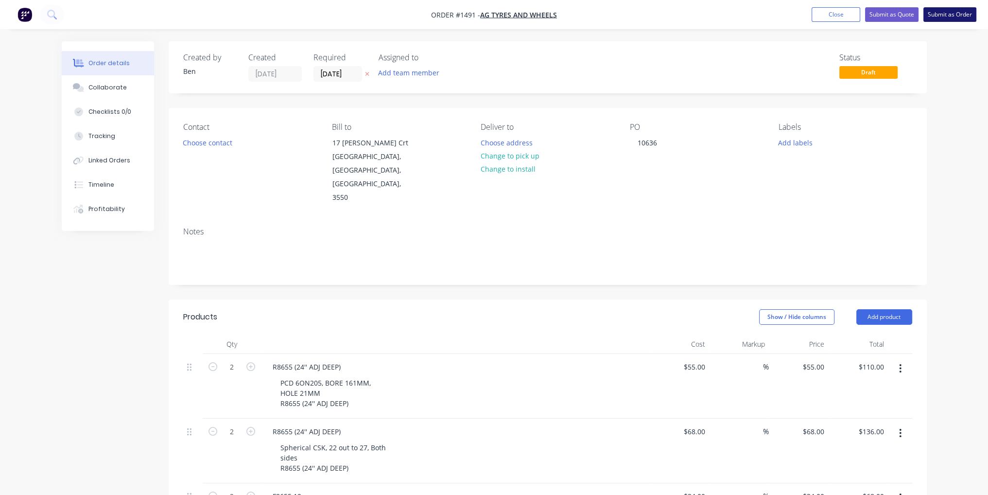
click at [958, 19] on button "Submit as Order" at bounding box center [949, 14] width 53 height 15
